Goal: Transaction & Acquisition: Purchase product/service

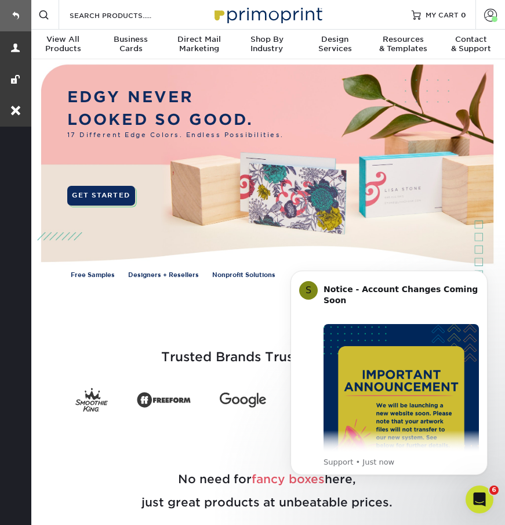
click at [12, 17] on link at bounding box center [15, 15] width 31 height 31
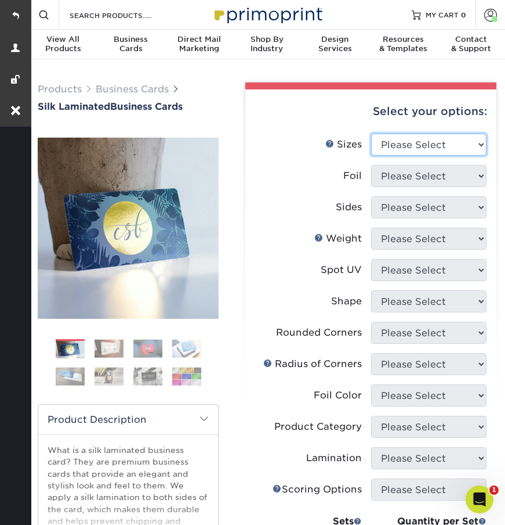
select select "2.00x3.50"
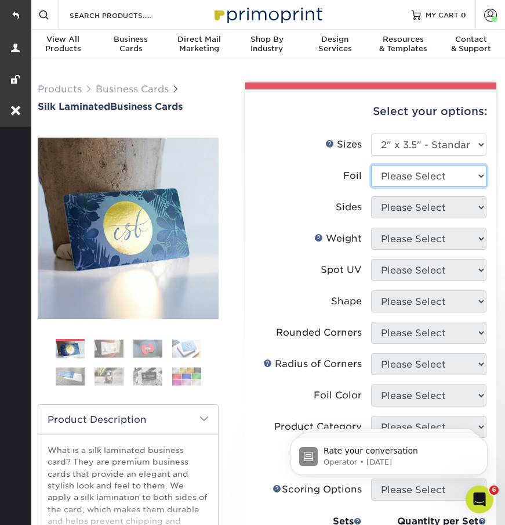
select select "0"
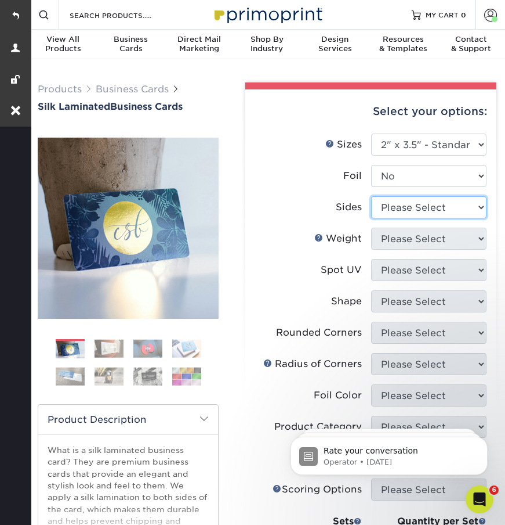
select select "13abbda7-1d64-4f25-8bb2-c179b224825d"
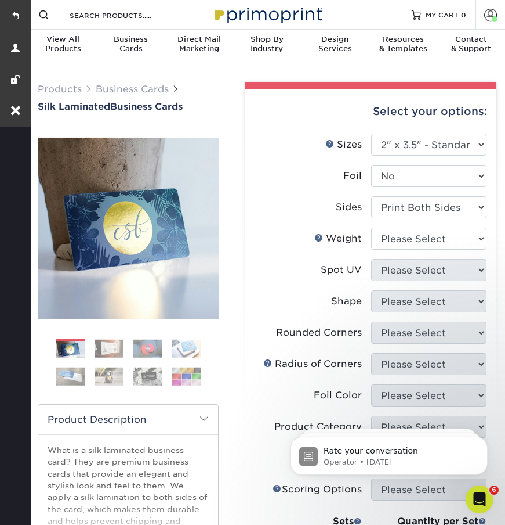
click at [392, 223] on li "Sides Please Select Print Both Sides Print Front Only" at bounding box center [371, 211] width 232 height 31
select select "16PT"
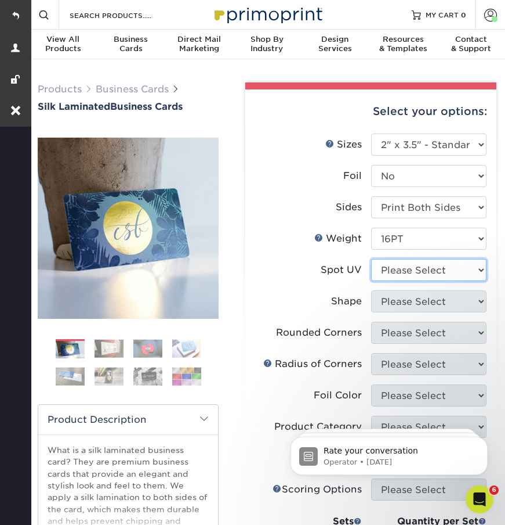
select select "0"
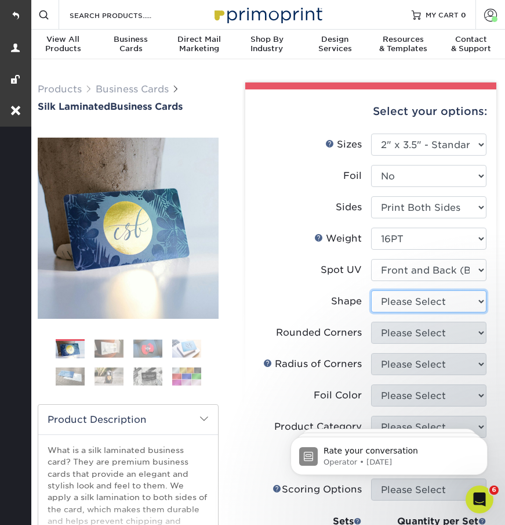
select select "standard"
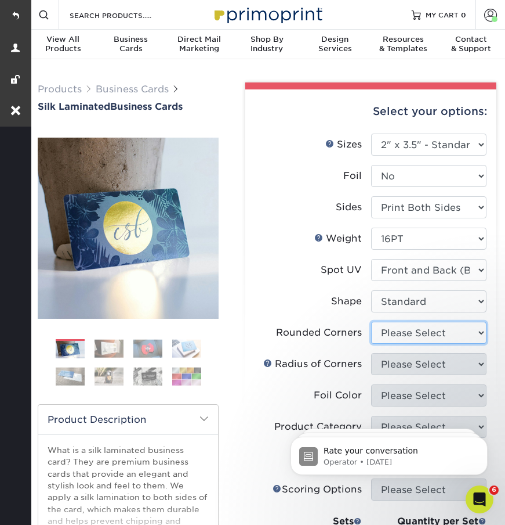
select select "0"
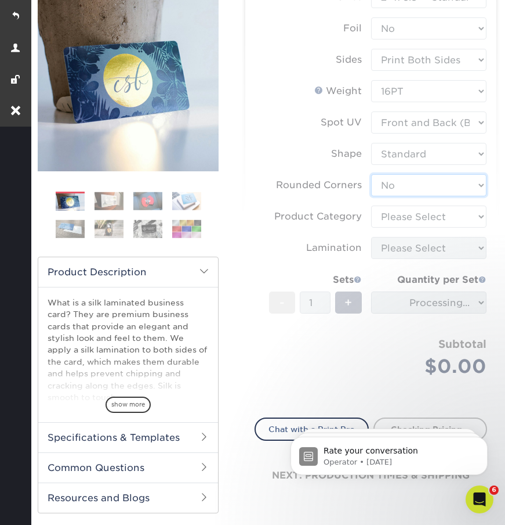
scroll to position [179, 0]
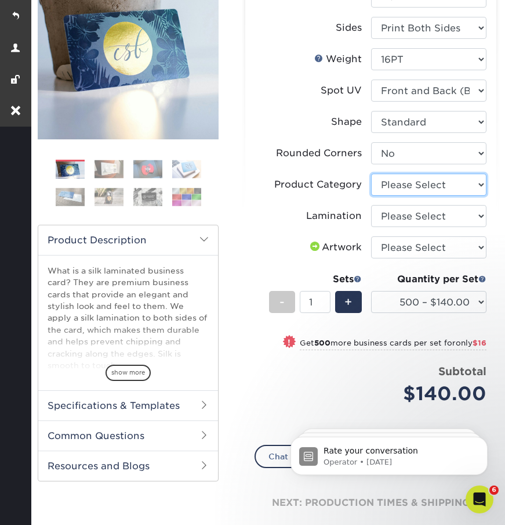
select select "3b5148f1-0588-4f88-a218-97bcfdce65c1"
select select "ccacb42f-45f7-42d3-bbd3-7c8421cf37f0"
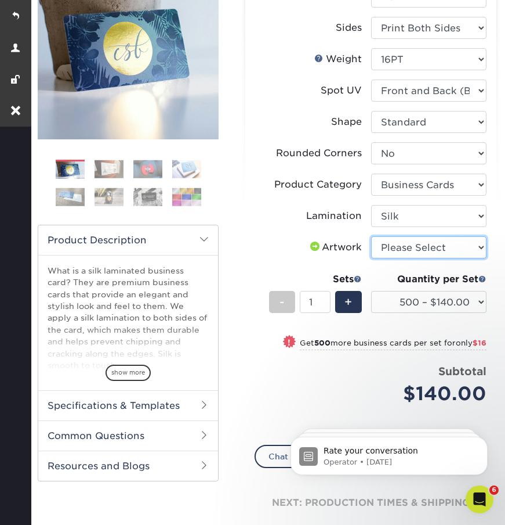
select select "upload"
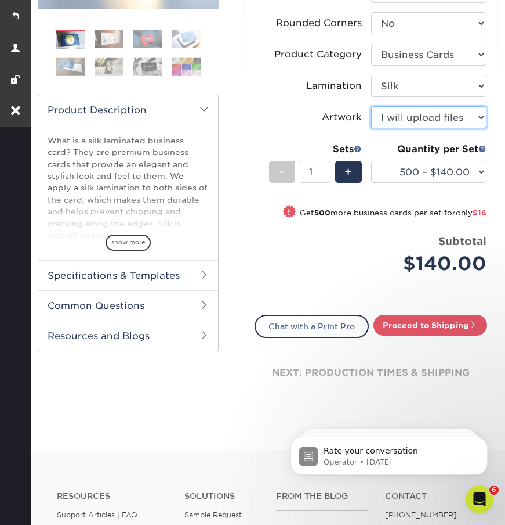
scroll to position [310, 0]
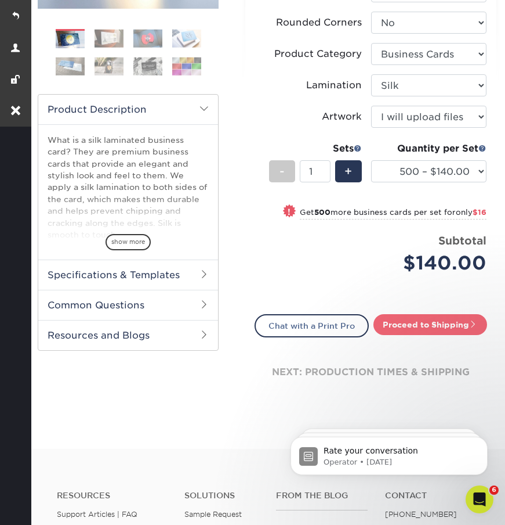
click at [410, 321] on link "Proceed to Shipping" at bounding box center [431, 324] width 114 height 21
type input "Set 1"
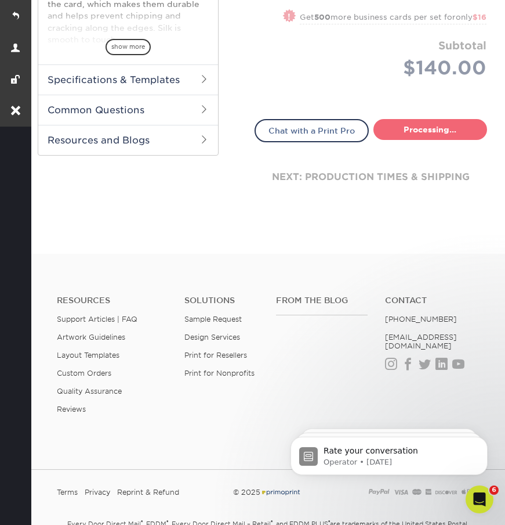
select select "a02e7c76-bdf4-4cc9-8b1d-1aa03151ab1e"
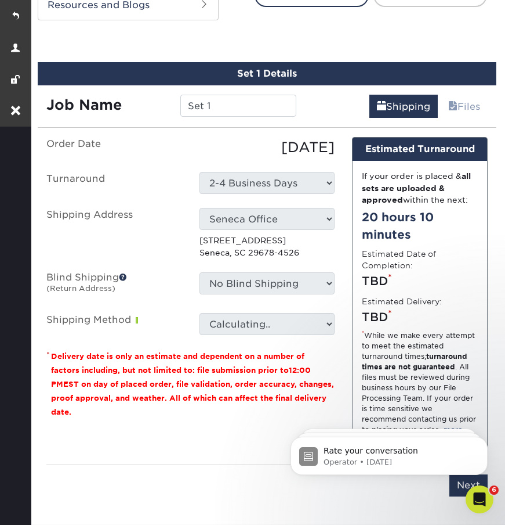
scroll to position [654, 0]
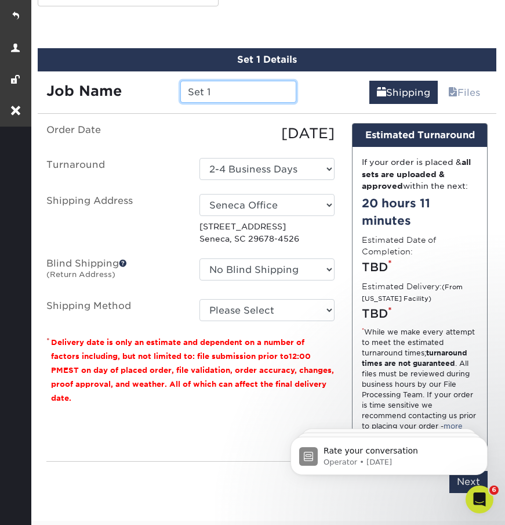
drag, startPoint x: 226, startPoint y: 91, endPoint x: 154, endPoint y: 92, distance: 72.0
click at [154, 92] on div "Job Name Set 1" at bounding box center [171, 92] width 267 height 22
paste input "[PERSON_NAME]"
type input "[PERSON_NAME] - Typesetting"
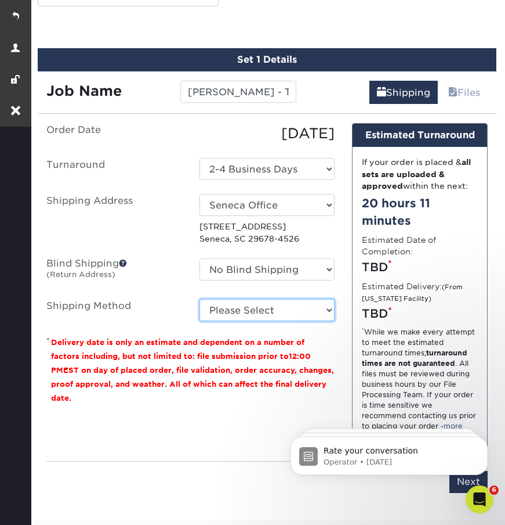
select select "03"
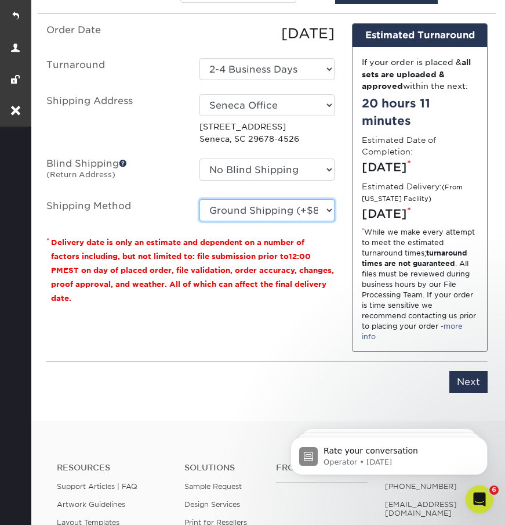
scroll to position [754, 0]
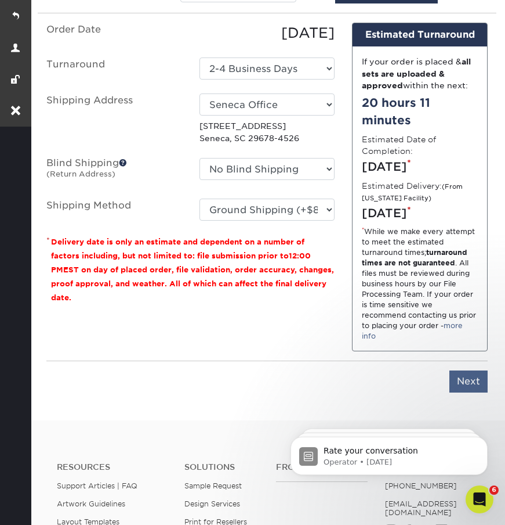
click at [473, 392] on input "Next" at bounding box center [469, 381] width 38 height 22
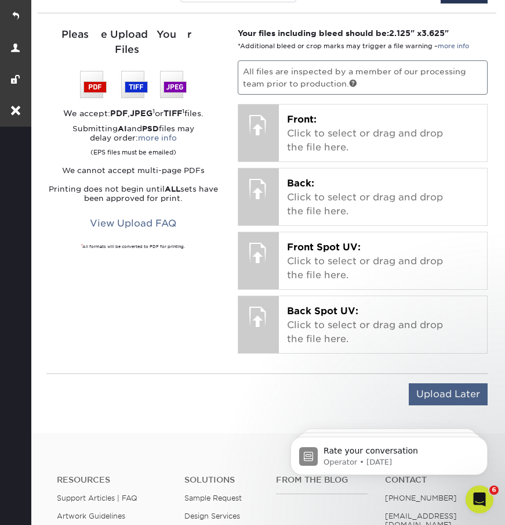
click at [437, 387] on input "Upload Later" at bounding box center [448, 394] width 79 height 22
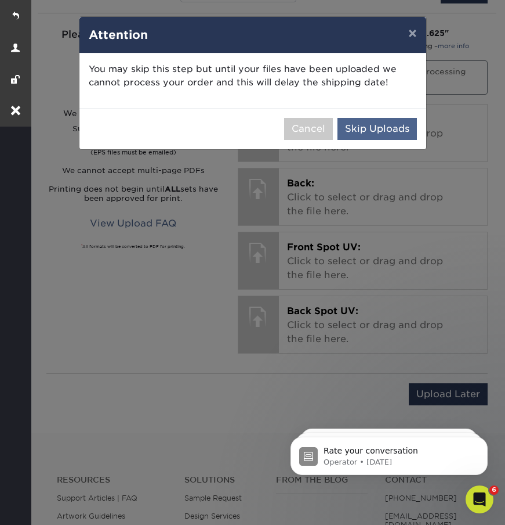
click at [371, 124] on button "Skip Uploads" at bounding box center [377, 129] width 79 height 22
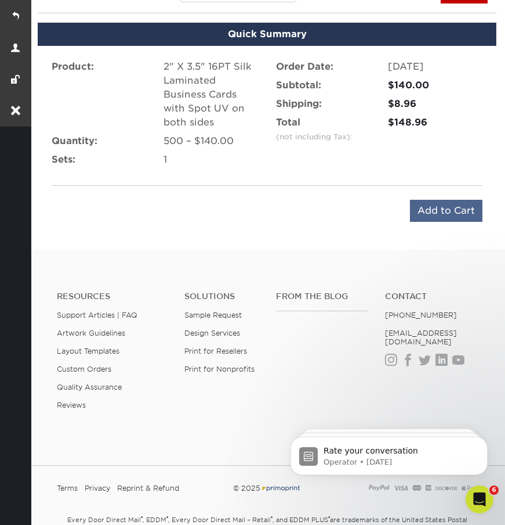
click at [446, 206] on input "Add to Cart" at bounding box center [446, 211] width 73 height 22
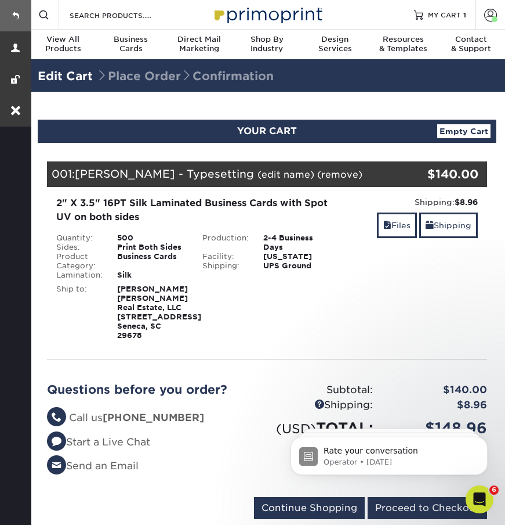
click at [3, 13] on link at bounding box center [15, 15] width 31 height 31
